Goal: Check status: Check status

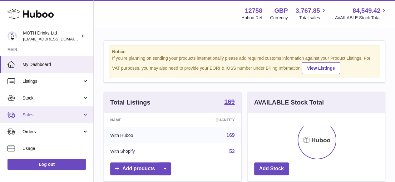
scroll to position [97, 137]
click at [28, 115] on span "Sales" at bounding box center [52, 115] width 60 height 6
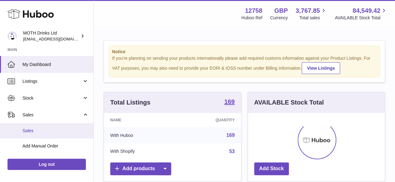
click at [30, 131] on span "Sales" at bounding box center [55, 131] width 66 height 6
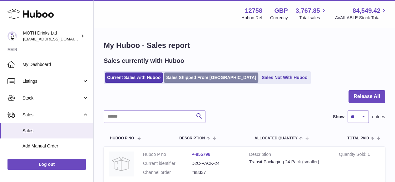
click at [182, 76] on link "Sales Shipped From [GEOGRAPHIC_DATA]" at bounding box center [211, 78] width 94 height 10
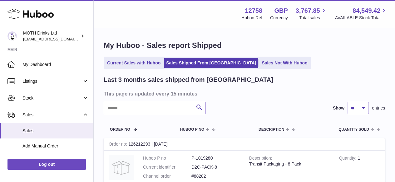
click at [120, 109] on input "text" at bounding box center [155, 108] width 102 height 12
paste input "******"
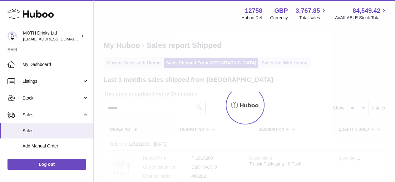
type input "******"
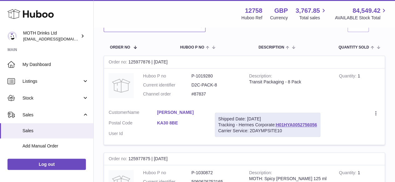
scroll to position [94, 0]
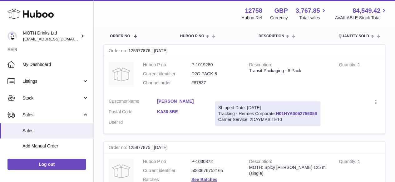
click at [301, 113] on link "H01HYA0052756056" at bounding box center [295, 113] width 41 height 5
drag, startPoint x: 154, startPoint y: 109, endPoint x: 181, endPoint y: 111, distance: 26.9
click at [183, 112] on dl "Customer Name Valerie Anderson Postal Code KA30 8BE User Id" at bounding box center [157, 114] width 97 height 30
copy dl "KA30 8BE"
click at [299, 114] on link "H01HYA0052756056" at bounding box center [295, 113] width 41 height 5
